Goal: Navigation & Orientation: Find specific page/section

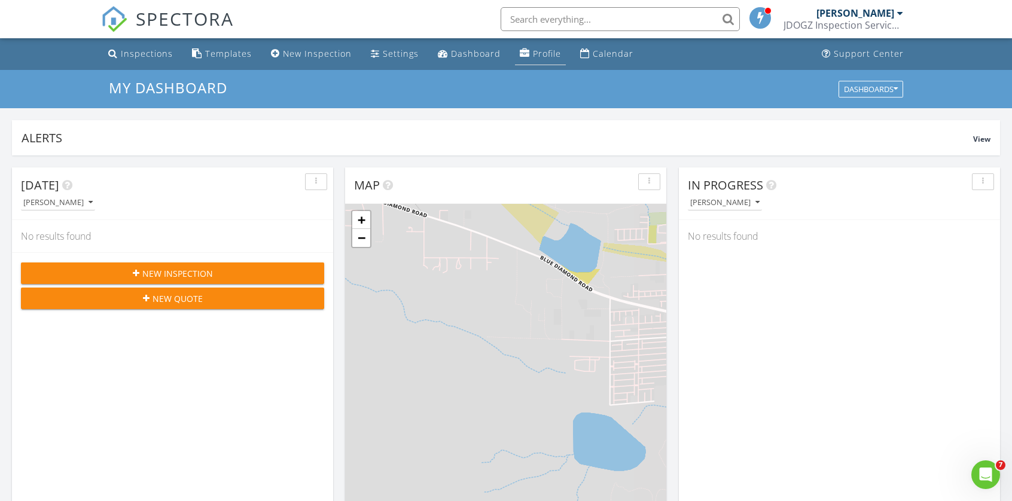
click at [533, 52] on div "Profile" at bounding box center [547, 53] width 28 height 11
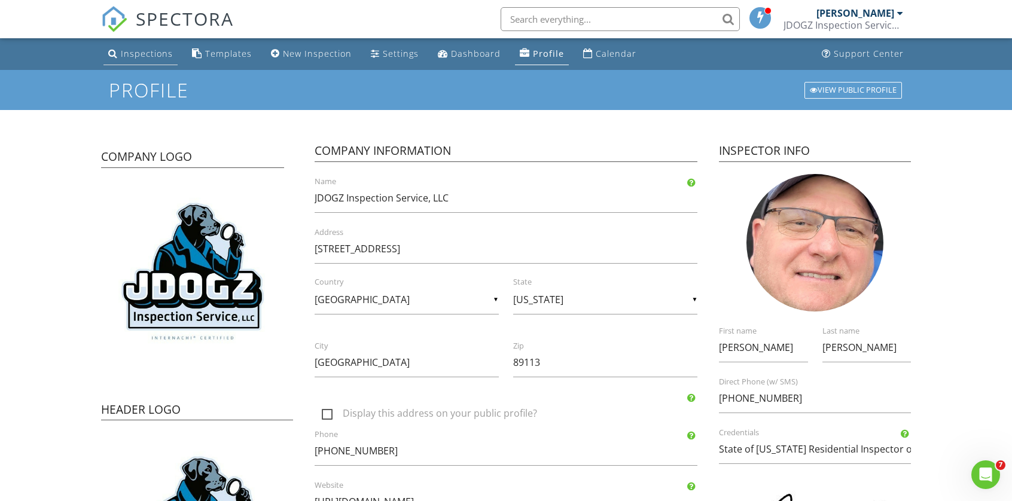
click at [128, 52] on div "Inspections" at bounding box center [147, 53] width 52 height 11
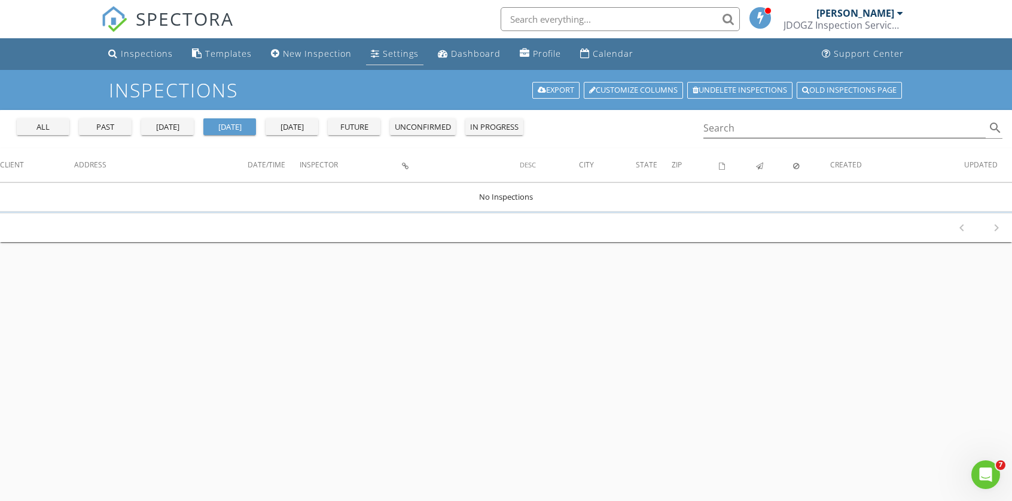
click at [385, 54] on div "Settings" at bounding box center [401, 53] width 36 height 11
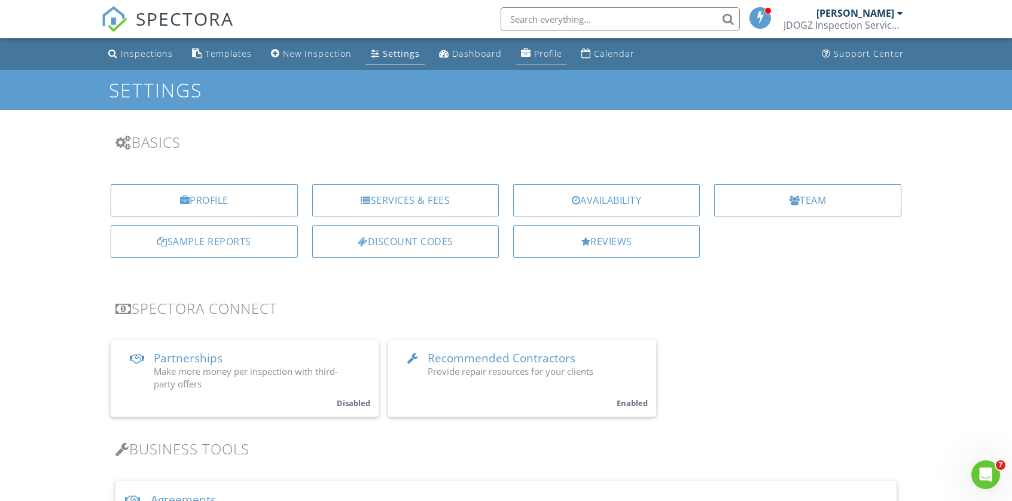
click at [534, 54] on div "Profile" at bounding box center [548, 53] width 28 height 11
